Goal: Information Seeking & Learning: Learn about a topic

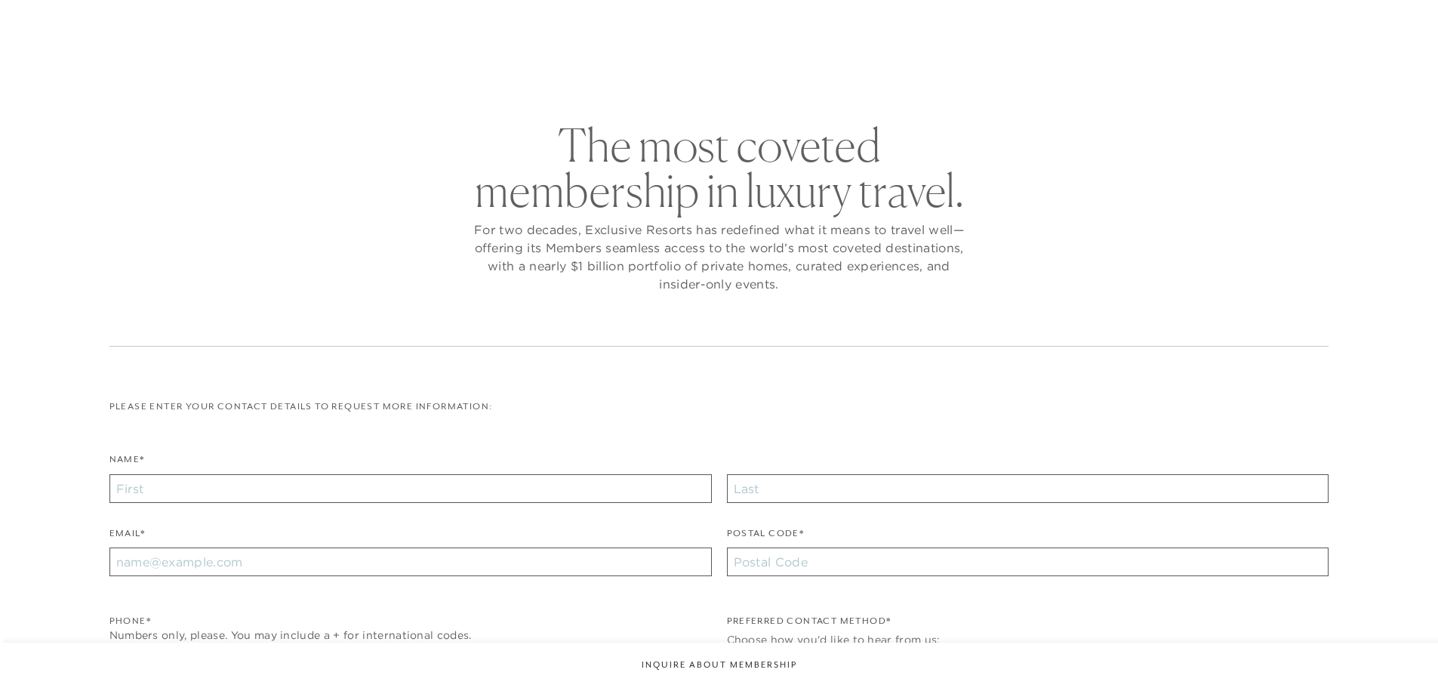
checkbox input "false"
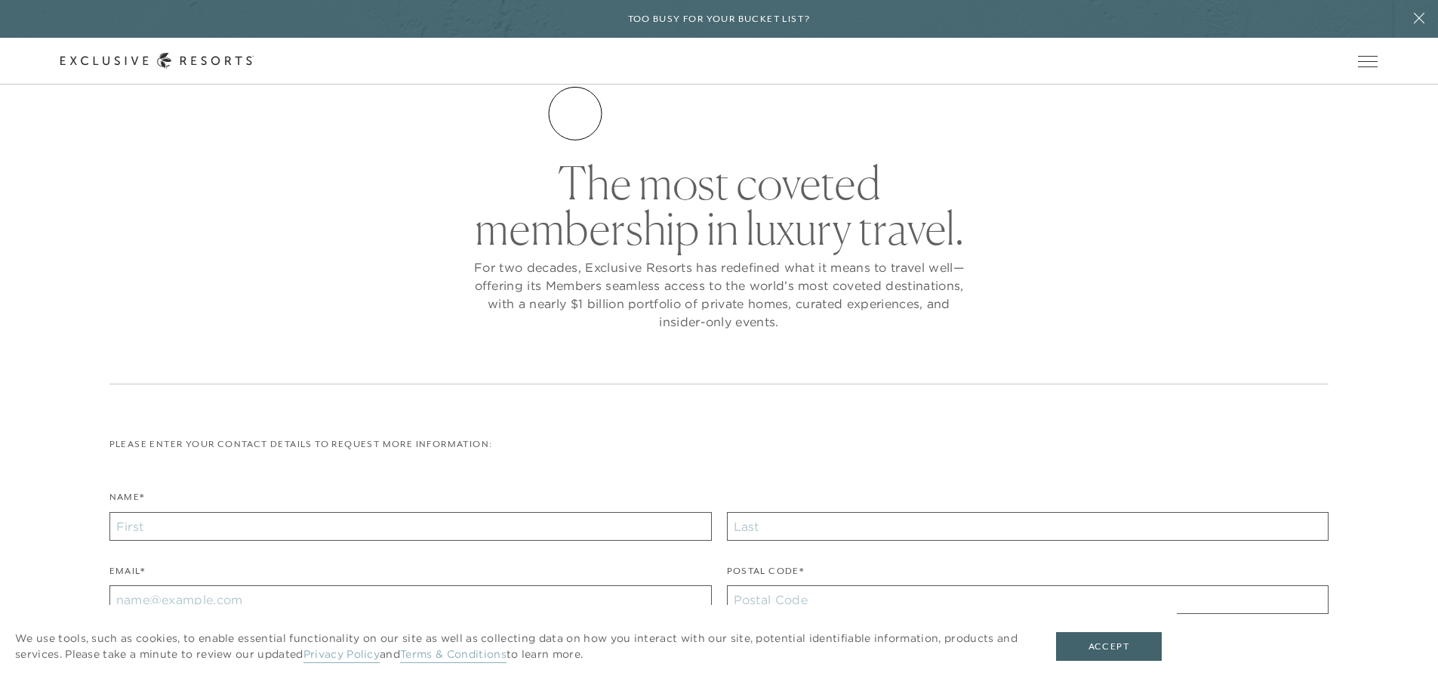
click at [0, 0] on link "The Collection" at bounding box center [0, 0] width 0 height 0
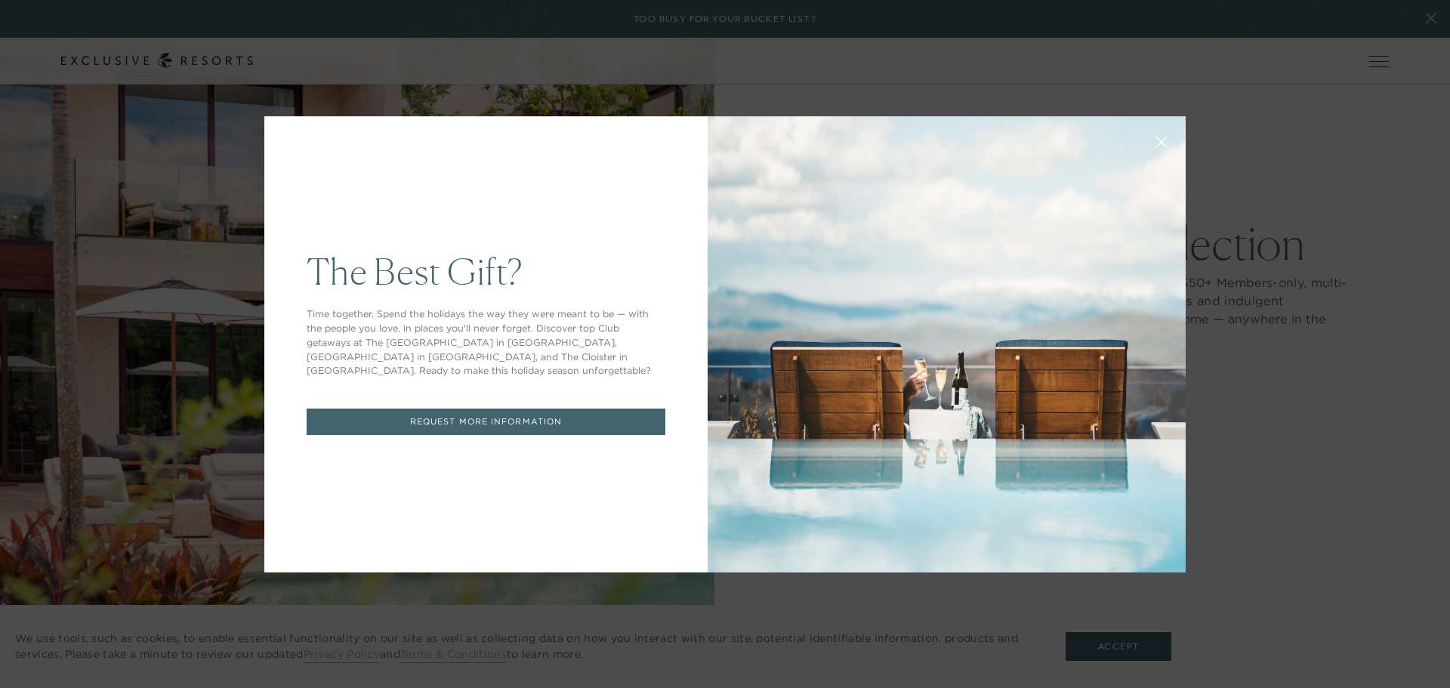
click at [1114, 639] on div "The Best Gift? Time together. Spend the holidays the way they were meant to be …" at bounding box center [725, 344] width 1450 height 688
click at [1120, 648] on div "The Best Gift? Time together. Spend the holidays the way they were meant to be …" at bounding box center [725, 344] width 1450 height 688
click at [511, 353] on p "Time together. Spend the holidays the way they were meant to be — with the peop…" at bounding box center [486, 342] width 359 height 71
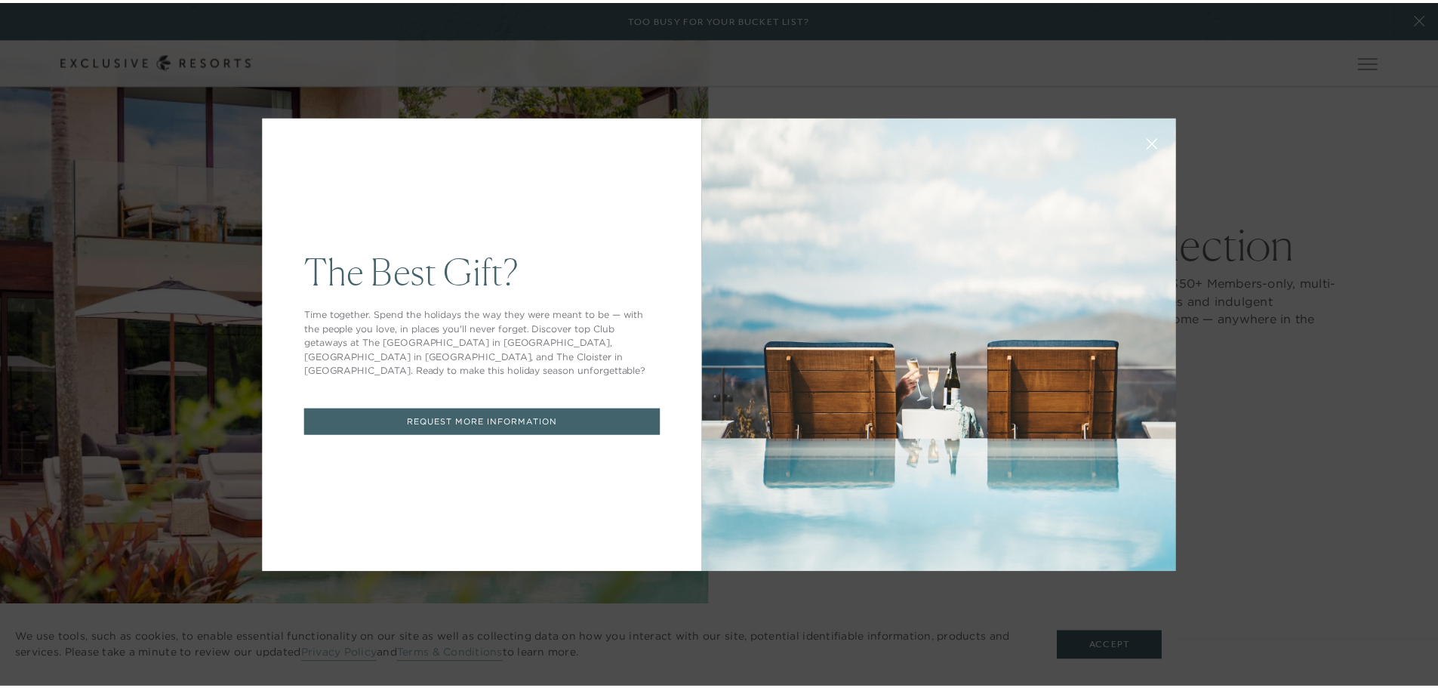
click at [511, 423] on link "REQUEST MORE INFORMATION" at bounding box center [486, 424] width 359 height 26
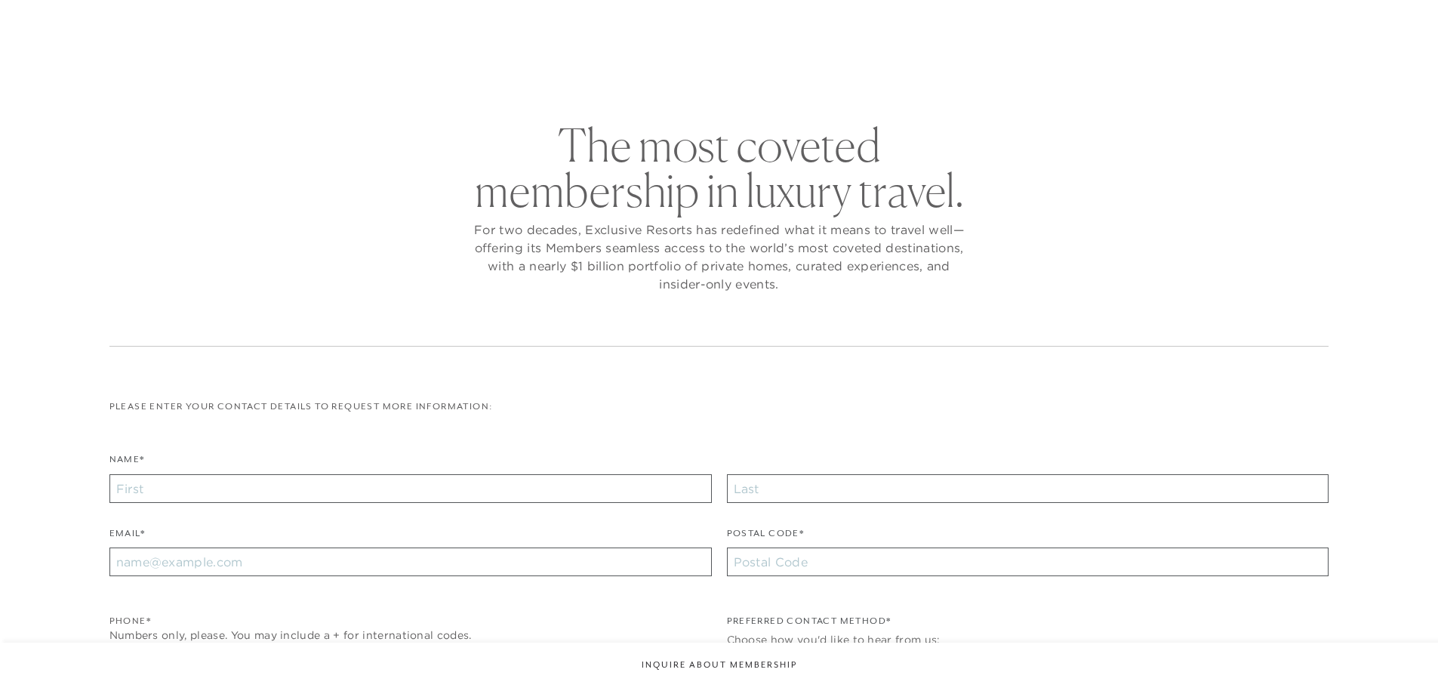
checkbox input "false"
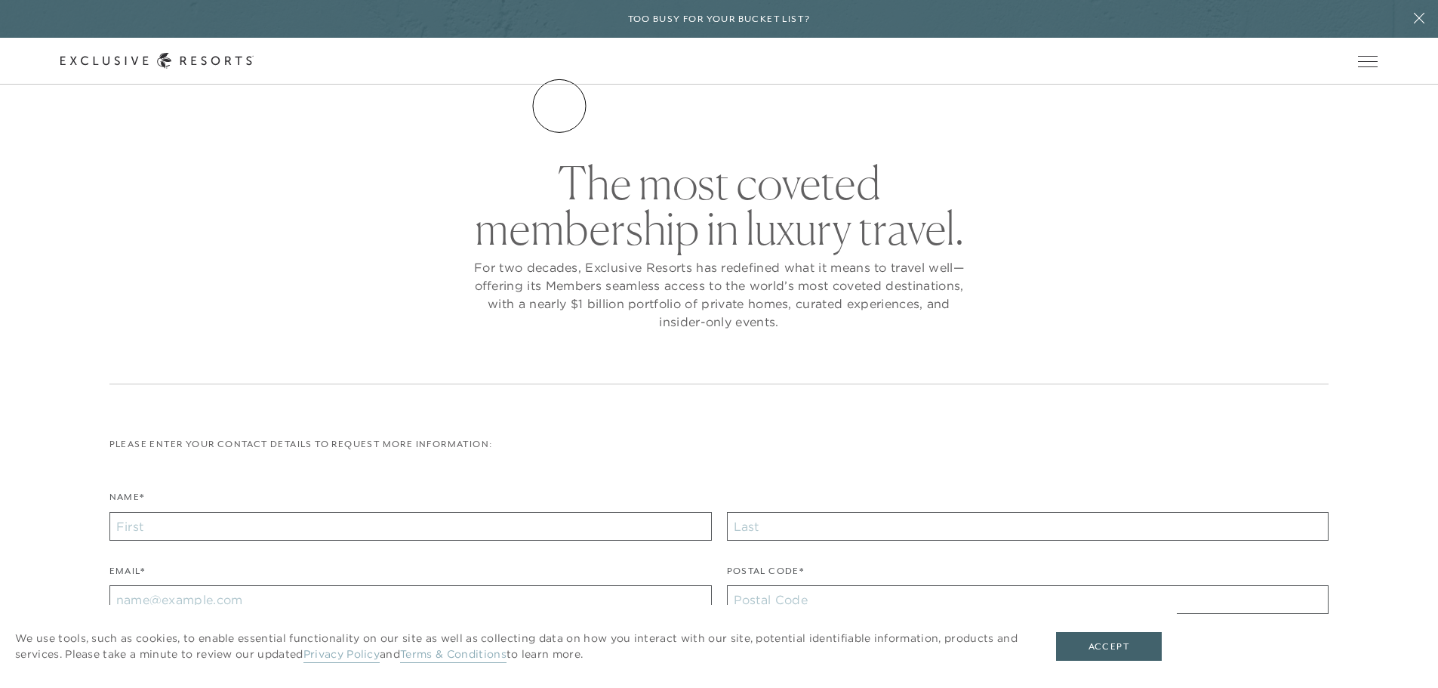
click at [0, 0] on link "The Collection" at bounding box center [0, 0] width 0 height 0
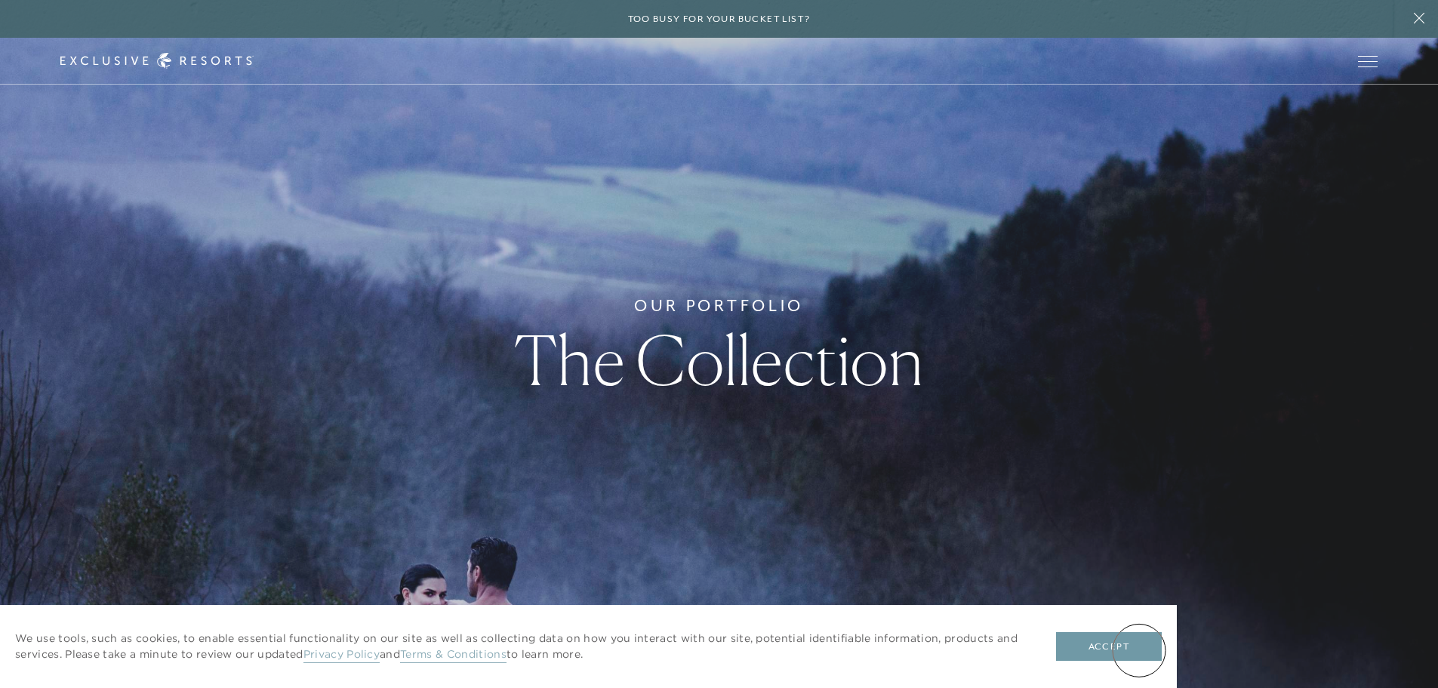
click at [1139, 650] on button "Accept" at bounding box center [1109, 646] width 106 height 29
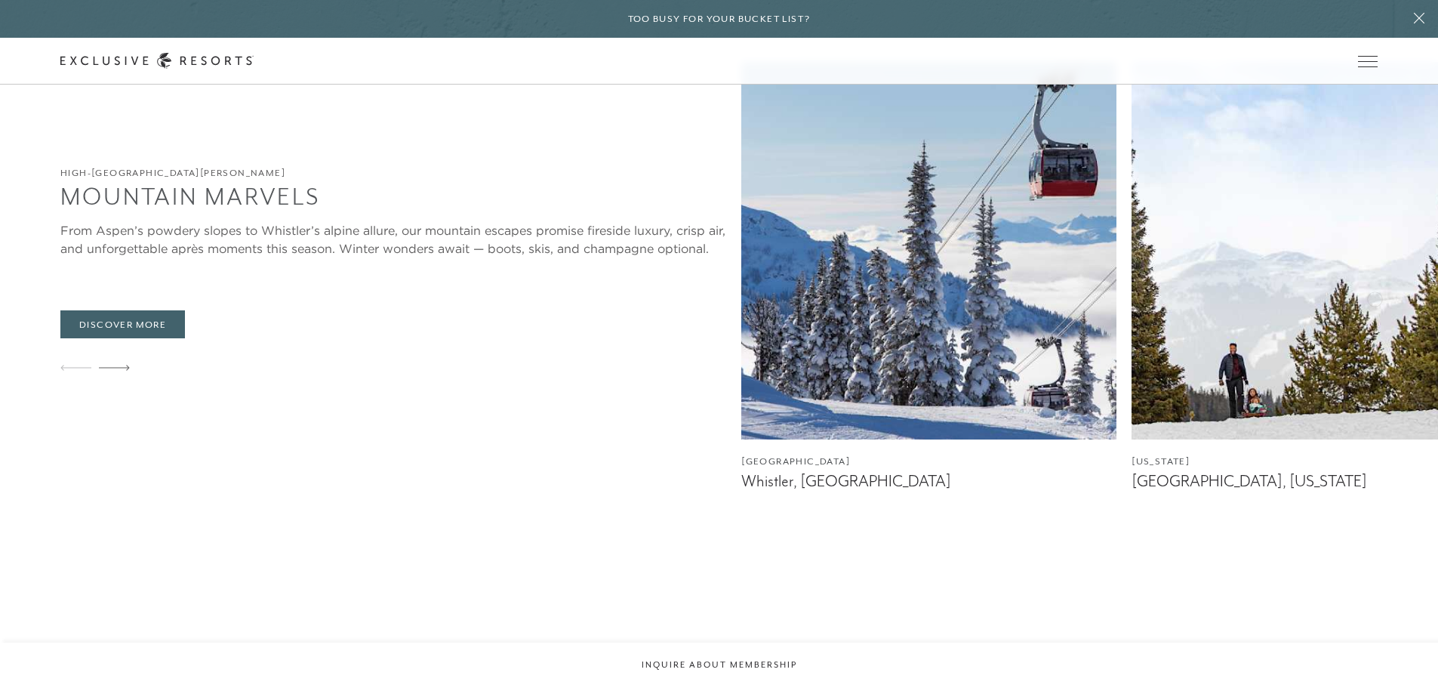
scroll to position [2869, 0]
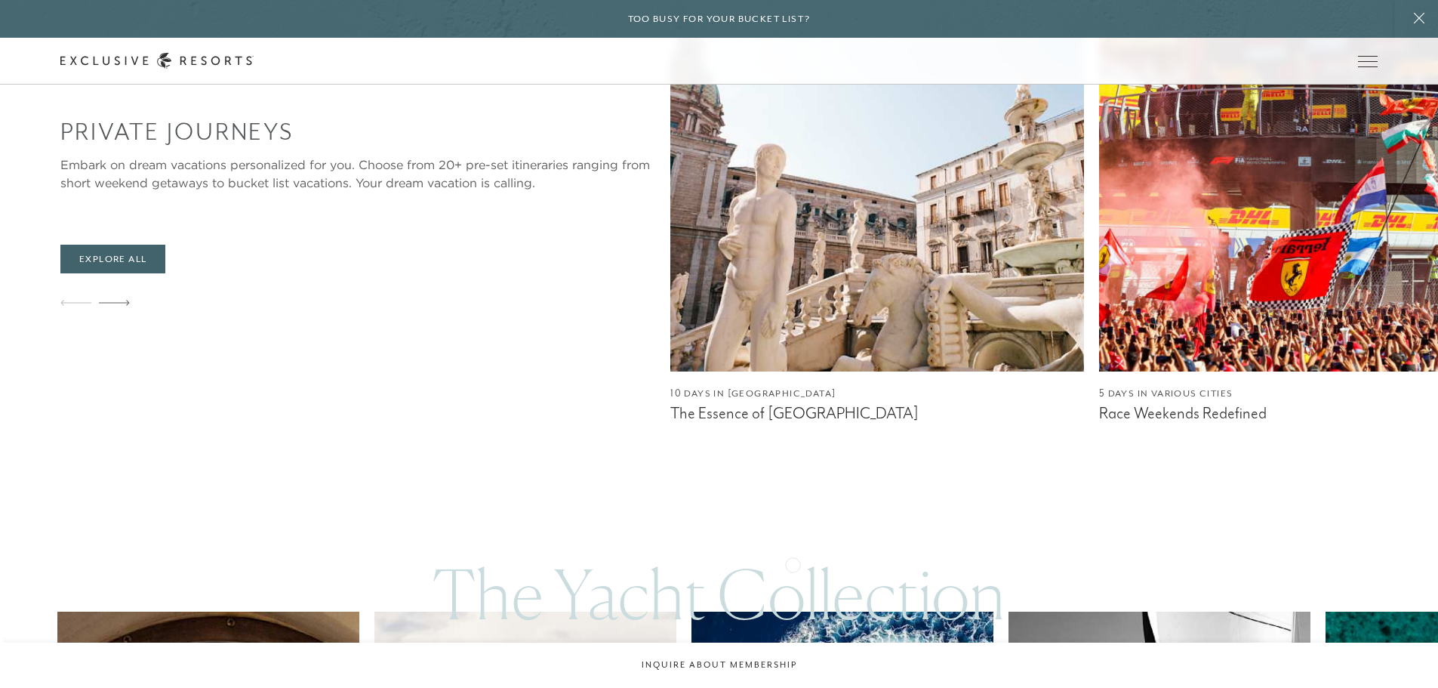
scroll to position [6418, 0]
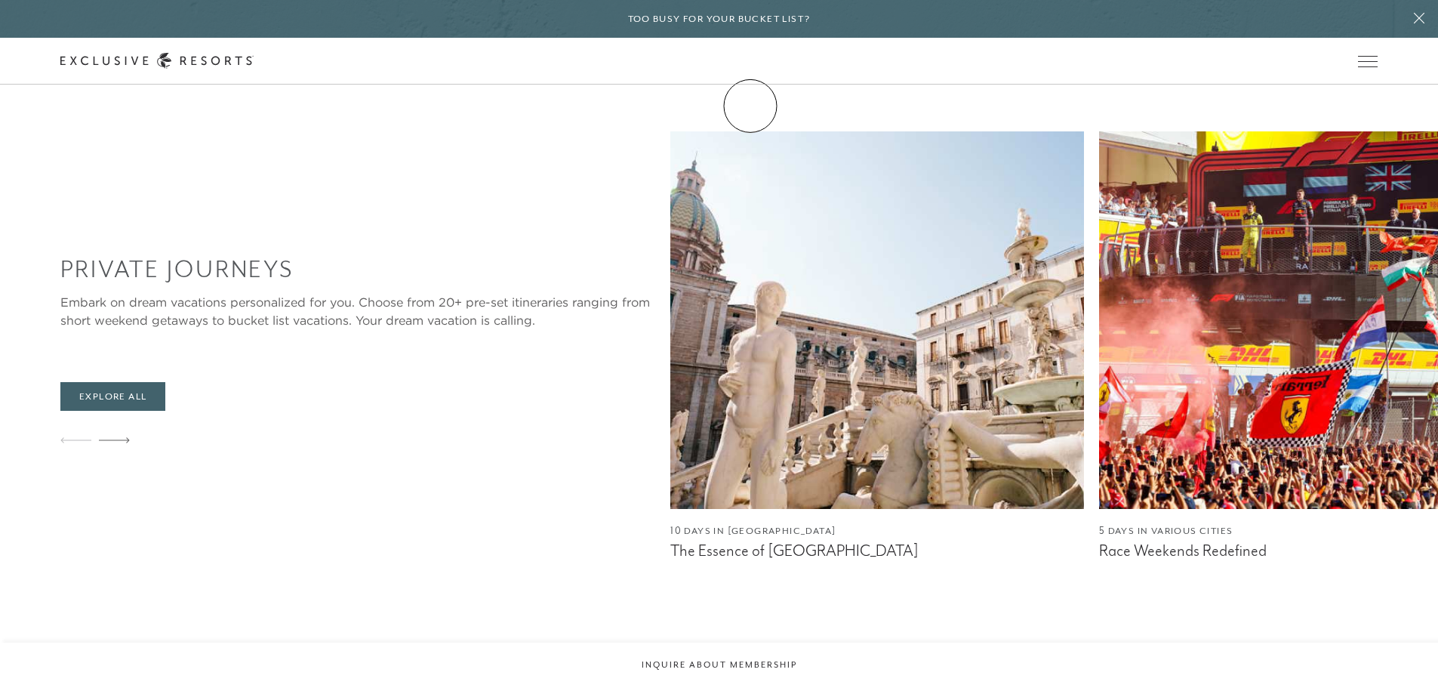
click at [0, 0] on link "Membership" at bounding box center [0, 0] width 0 height 0
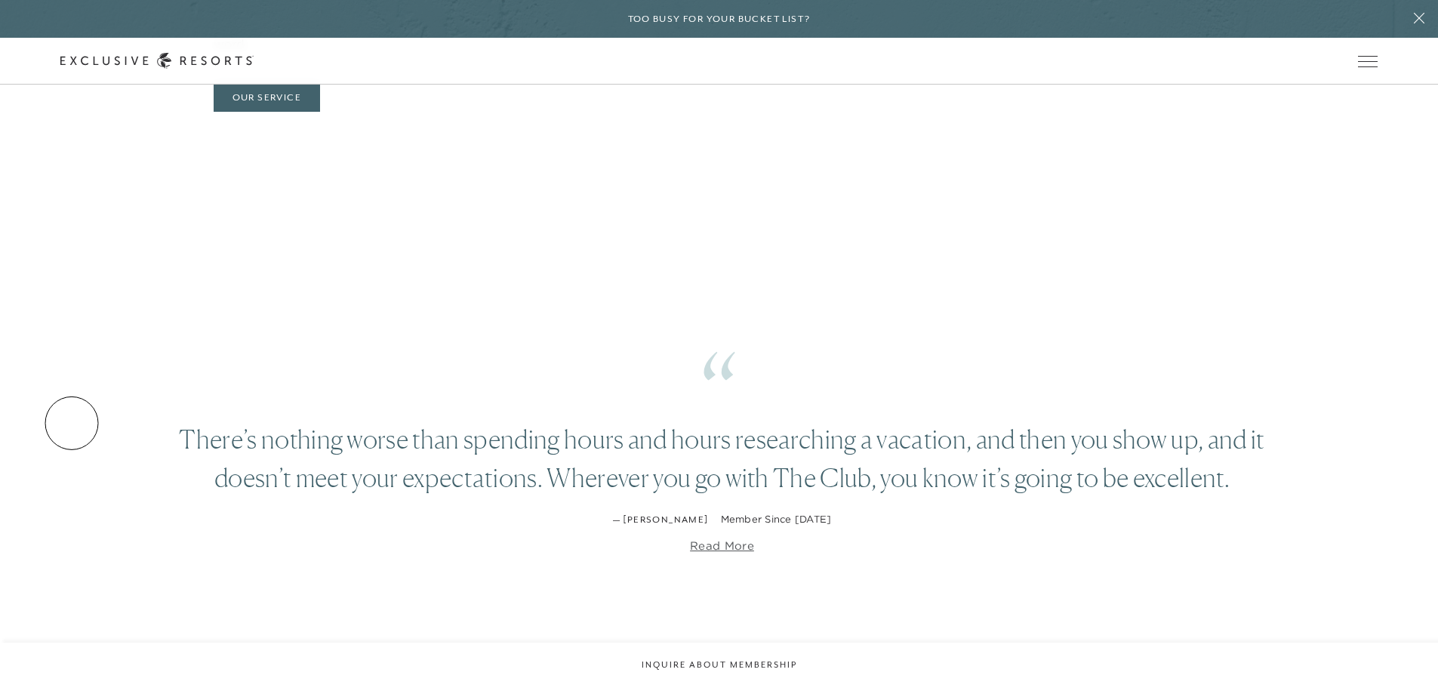
scroll to position [3247, 0]
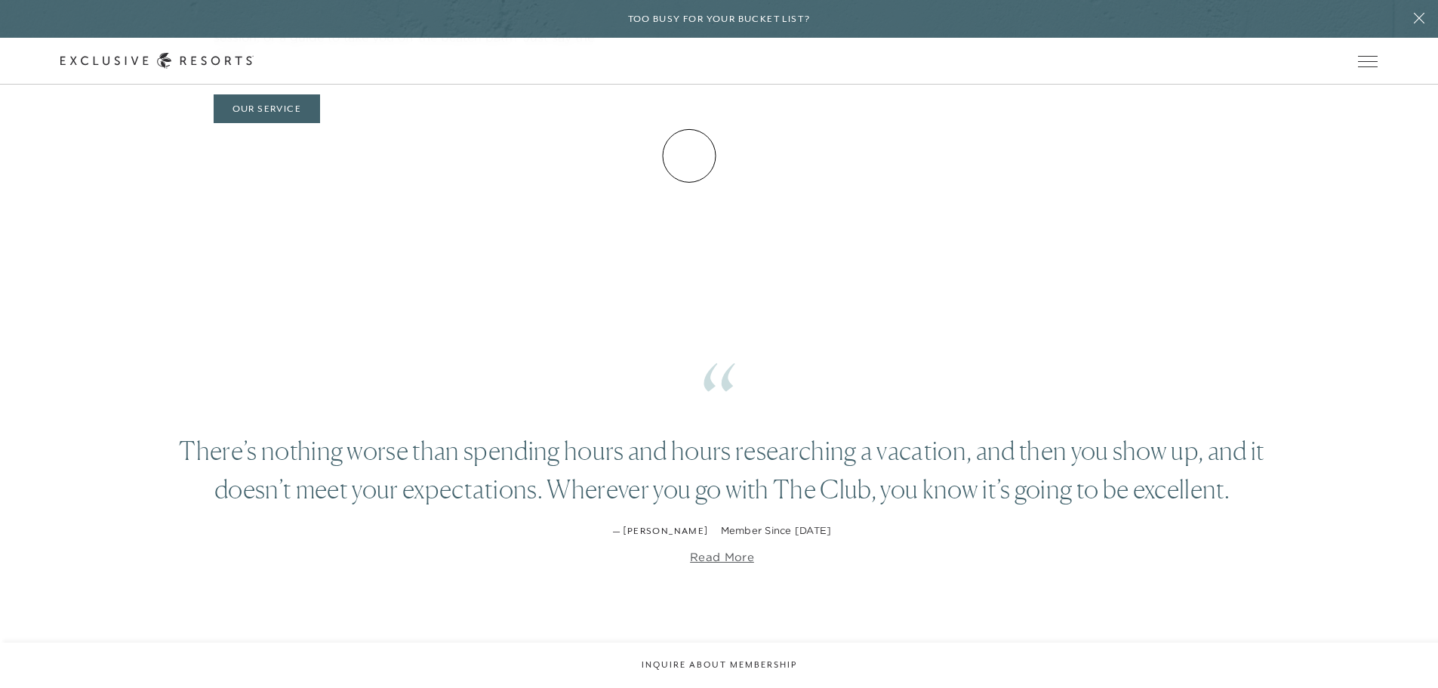
click at [0, 0] on link "How it works" at bounding box center [0, 0] width 0 height 0
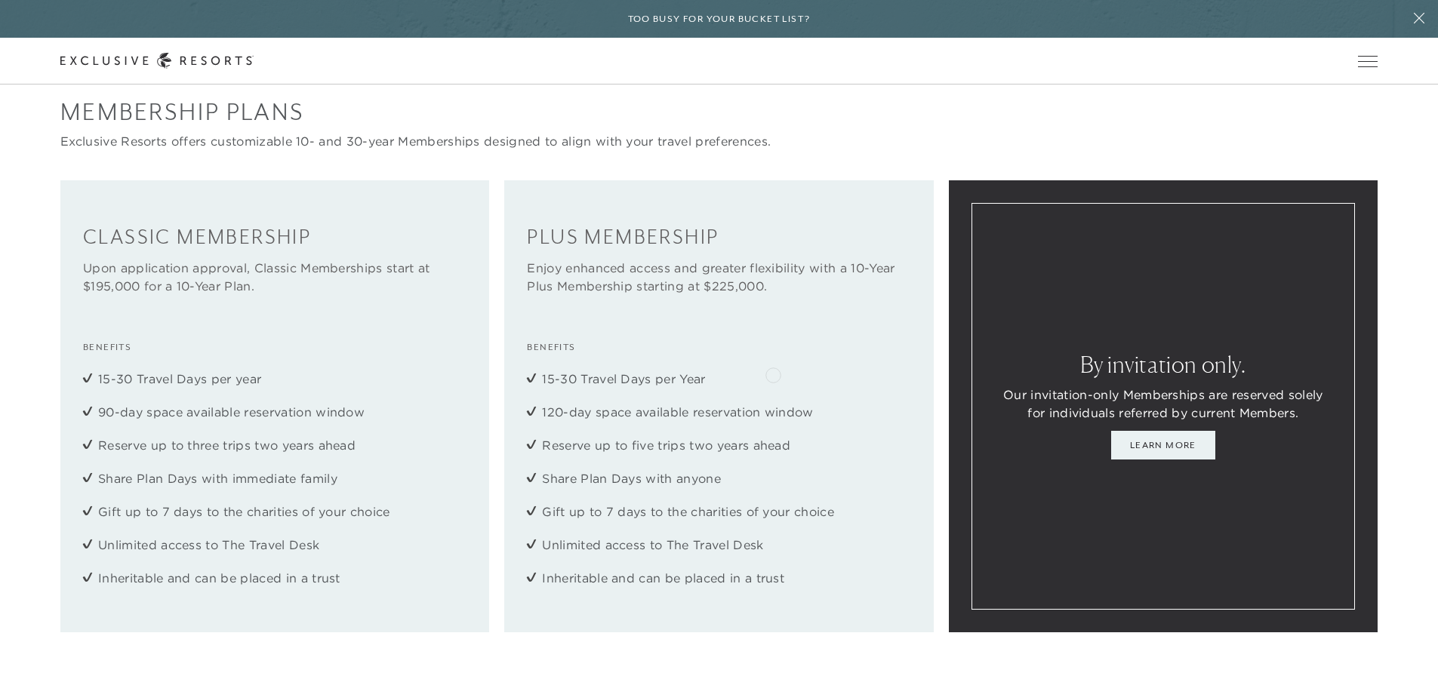
scroll to position [2039, 0]
